Goal: Transaction & Acquisition: Obtain resource

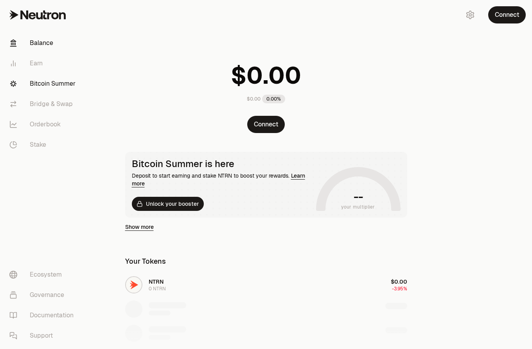
click at [37, 83] on link "Bitcoin Summer" at bounding box center [43, 84] width 81 height 20
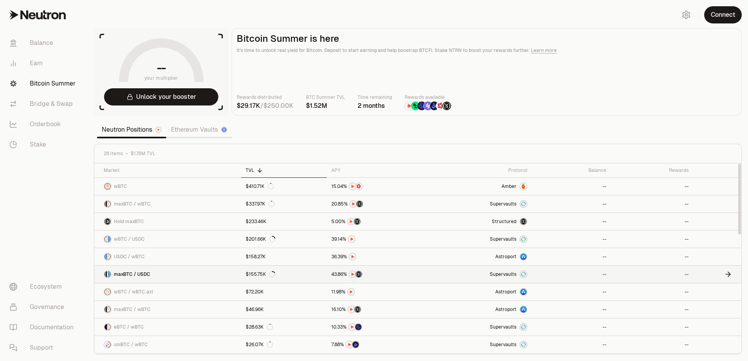
click at [242, 275] on icon at bounding box center [272, 274] width 6 height 6
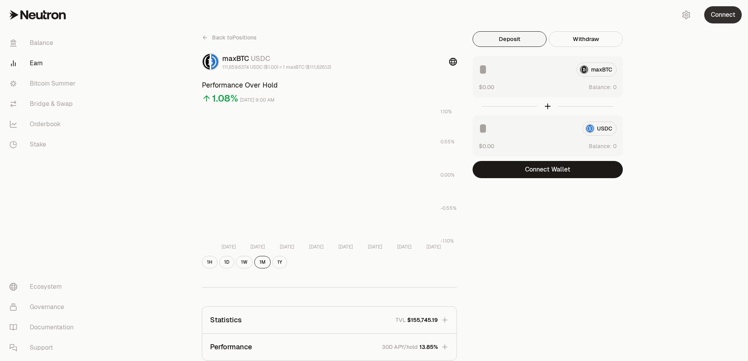
click at [242, 16] on button "Connect" at bounding box center [723, 14] width 38 height 17
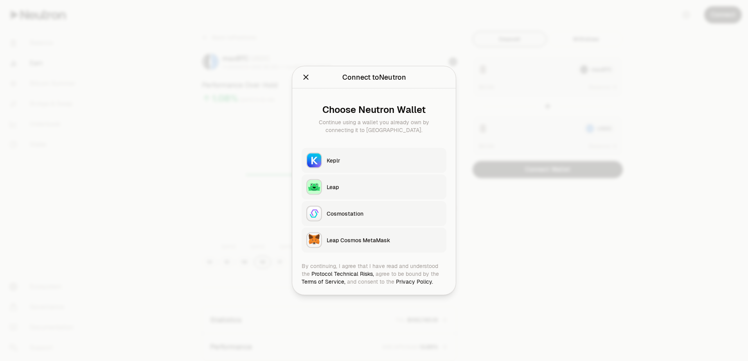
click at [242, 165] on button "Keplr" at bounding box center [373, 160] width 145 height 25
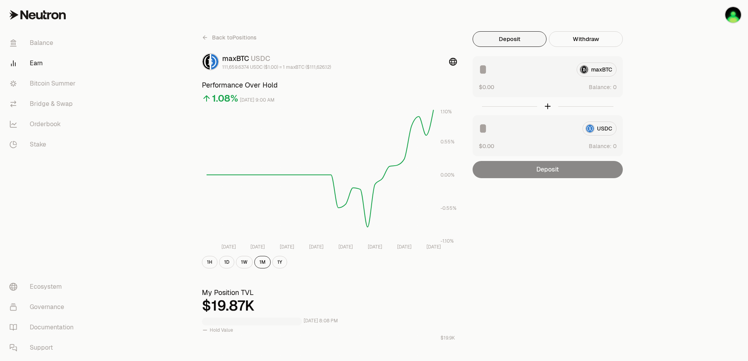
drag, startPoint x: 562, startPoint y: 317, endPoint x: 494, endPoint y: 197, distance: 137.8
click at [242, 46] on button "Withdraw" at bounding box center [586, 39] width 74 height 16
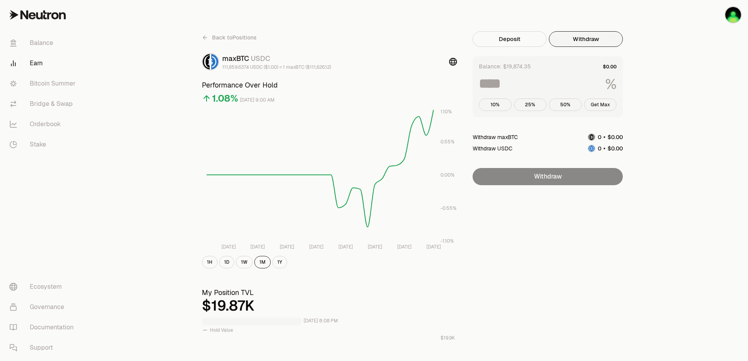
click at [242, 104] on button "Get Max" at bounding box center [600, 105] width 33 height 13
type input "***"
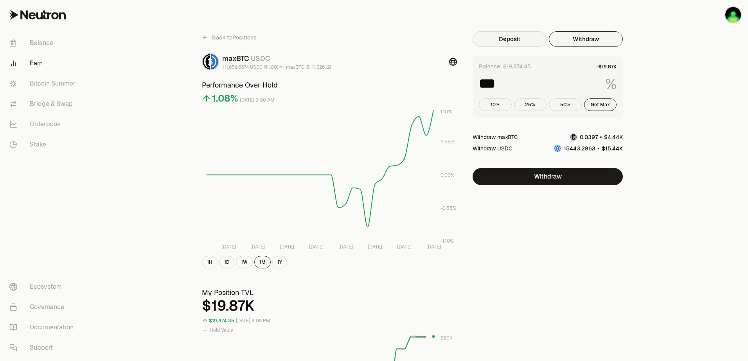
click at [242, 46] on button "Deposit" at bounding box center [509, 39] width 74 height 16
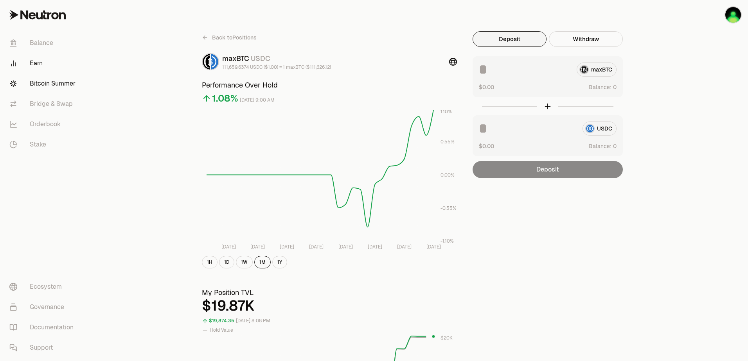
click at [39, 91] on link "Bitcoin Summer" at bounding box center [43, 84] width 81 height 20
click at [42, 41] on link "Balance" at bounding box center [43, 43] width 81 height 20
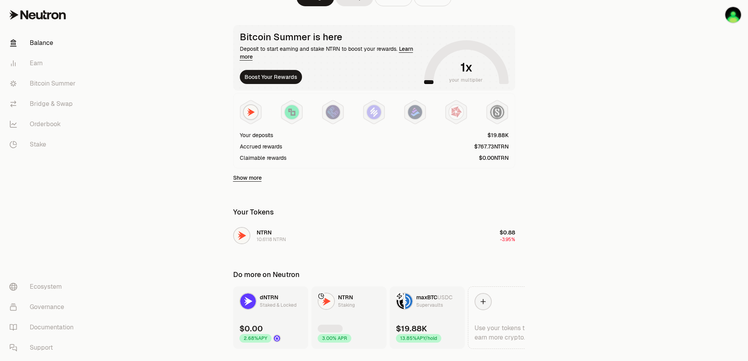
scroll to position [146, 0]
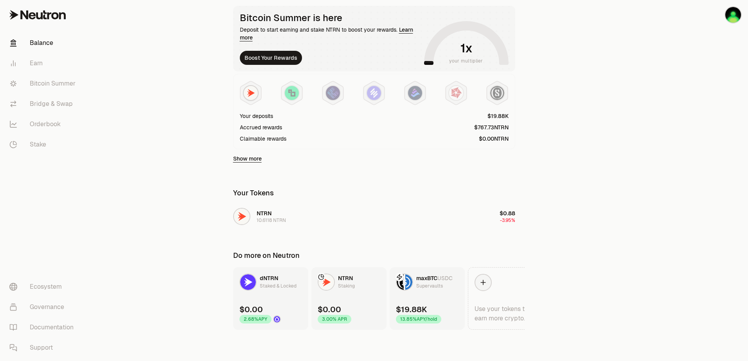
click at [242, 302] on link "maxBTC USDC Supervaults $19.88K 13.85% APY/hold" at bounding box center [426, 298] width 75 height 63
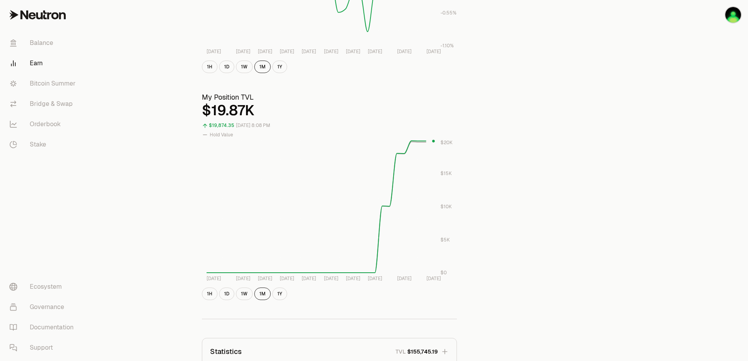
scroll to position [373, 0]
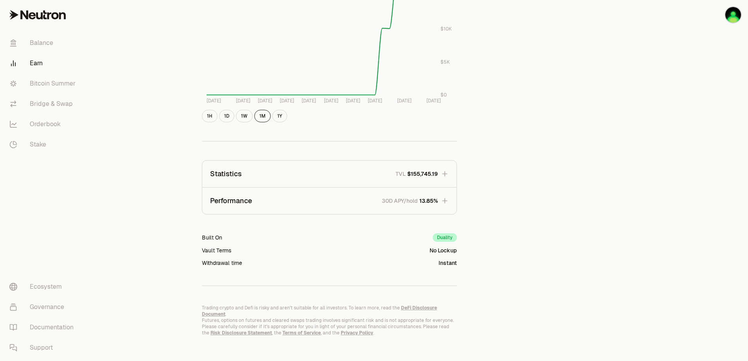
click at [242, 187] on button "Statistics TVL $155,745.19" at bounding box center [329, 174] width 254 height 27
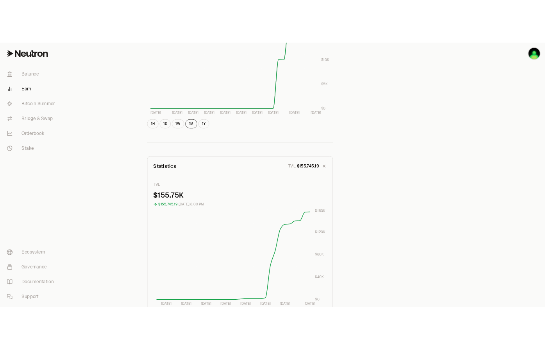
scroll to position [330, 0]
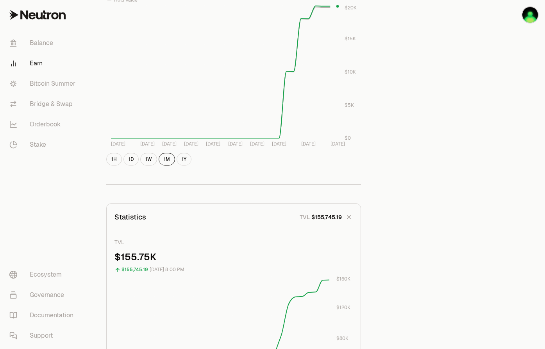
click at [38, 66] on link "Earn" at bounding box center [43, 63] width 81 height 20
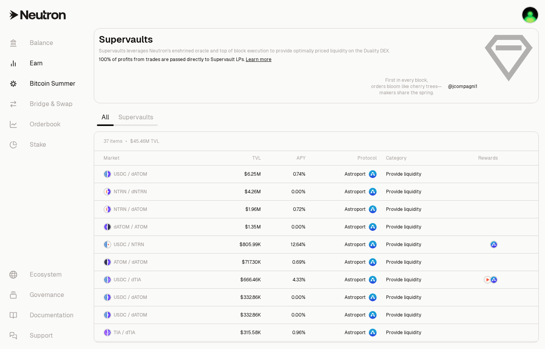
click at [50, 85] on link "Bitcoin Summer" at bounding box center [43, 84] width 81 height 20
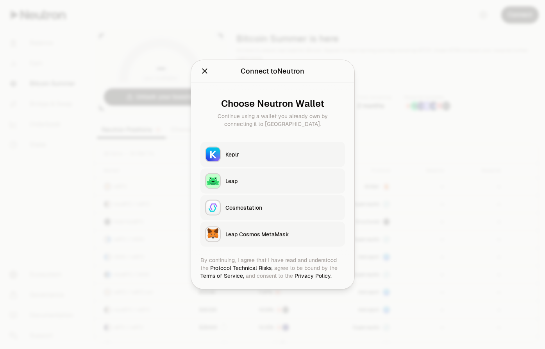
click at [240, 156] on div "Keplr" at bounding box center [283, 155] width 115 height 8
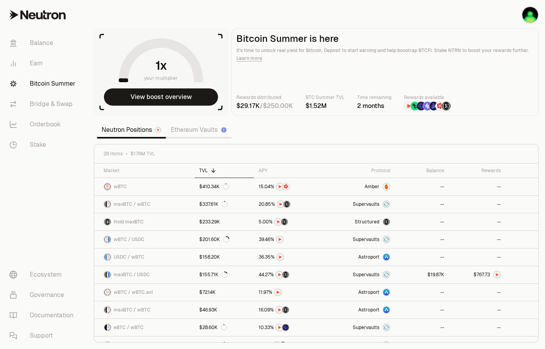
drag, startPoint x: 328, startPoint y: 136, endPoint x: 306, endPoint y: 140, distance: 22.3
click at [306, 140] on section "your multiplier View boost overview Bitcoin Summer is here It's time to unlock …" at bounding box center [317, 174] width 458 height 349
drag, startPoint x: 317, startPoint y: 138, endPoint x: 298, endPoint y: 138, distance: 18.8
click at [298, 138] on section "your multiplier View boost overview Bitcoin Summer is here It's time to unlock …" at bounding box center [317, 174] width 458 height 349
click at [167, 99] on button "View boost overview" at bounding box center [161, 96] width 114 height 17
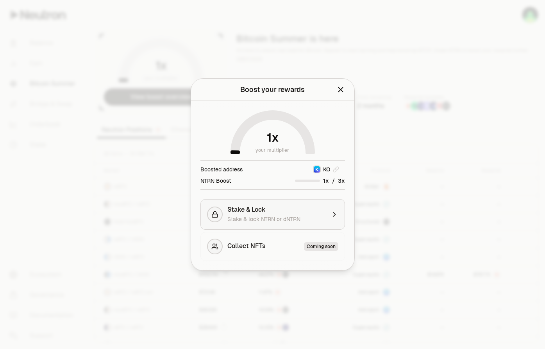
click at [277, 216] on span "Stake & lock NTRN or dNTRN" at bounding box center [264, 218] width 73 height 7
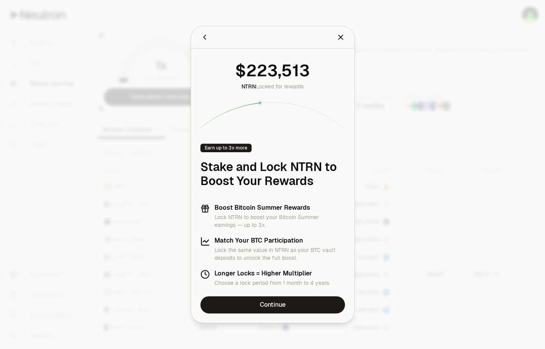
click at [395, 171] on div at bounding box center [272, 174] width 545 height 349
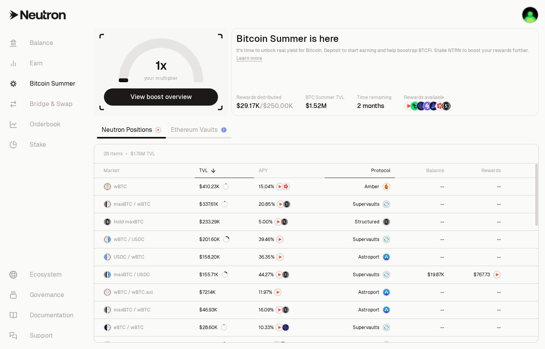
click at [373, 171] on div "Protocol" at bounding box center [360, 170] width 61 height 6
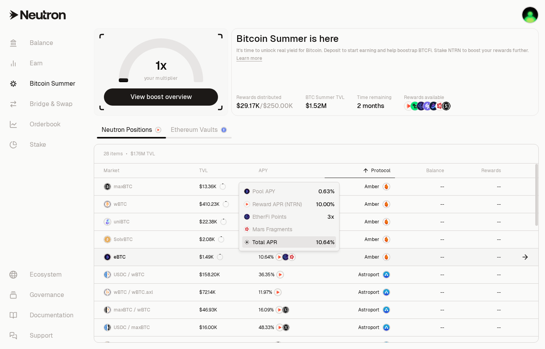
click at [271, 257] on span "%" at bounding box center [272, 257] width 4 height 5
